Goal: Navigation & Orientation: Find specific page/section

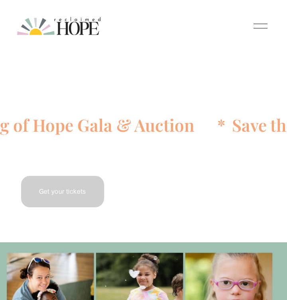
click at [258, 33] on div at bounding box center [260, 26] width 14 height 14
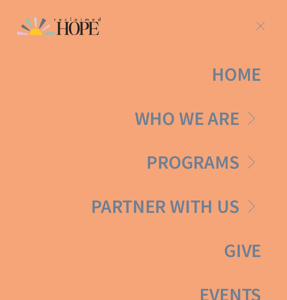
click at [224, 112] on link "Folder: Who We Are" at bounding box center [198, 118] width 127 height 19
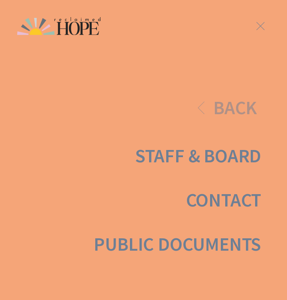
click at [224, 108] on span "Back" at bounding box center [235, 108] width 44 height 19
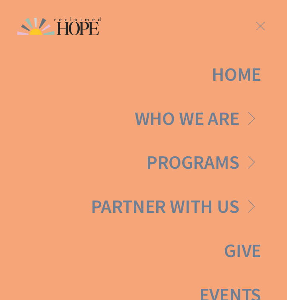
click at [232, 74] on link "Home" at bounding box center [236, 74] width 49 height 19
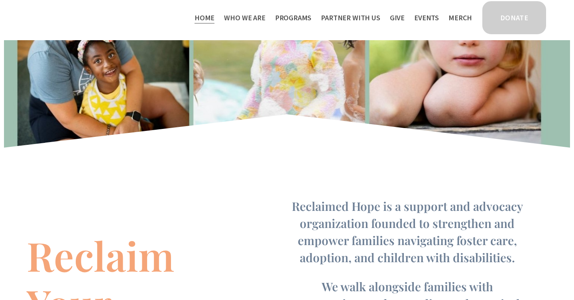
scroll to position [331, 0]
